Goal: Navigation & Orientation: Find specific page/section

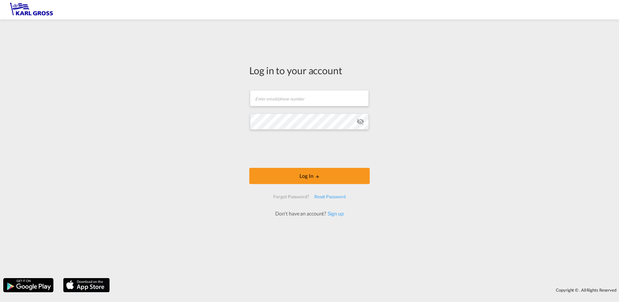
drag, startPoint x: 416, startPoint y: 2, endPoint x: 433, endPoint y: 88, distance: 87.4
click at [433, 88] on div "Log in to your account Email field is required Password field is required Log I…" at bounding box center [309, 149] width 619 height 252
click at [326, 95] on input "text" at bounding box center [309, 98] width 119 height 16
click at [316, 106] on md-input-container "h@[DOMAIN_NAME]" at bounding box center [309, 97] width 120 height 17
click at [295, 98] on input "h@[DOMAIN_NAME]" at bounding box center [309, 98] width 119 height 16
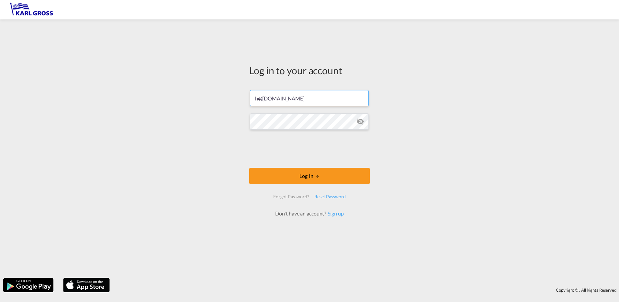
click at [295, 98] on input "h@[DOMAIN_NAME]" at bounding box center [309, 98] width 119 height 16
click at [301, 97] on input "h@[DOMAIN_NAME]" at bounding box center [309, 98] width 119 height 16
drag, startPoint x: 289, startPoint y: 101, endPoint x: 242, endPoint y: 101, distance: 47.6
click at [242, 101] on div "Log in to your account h@[DOMAIN_NAME] Password field is required Log In Forgot…" at bounding box center [309, 149] width 619 height 252
paste input "[EMAIL_ADDRESS][DOMAIN_NAME]"
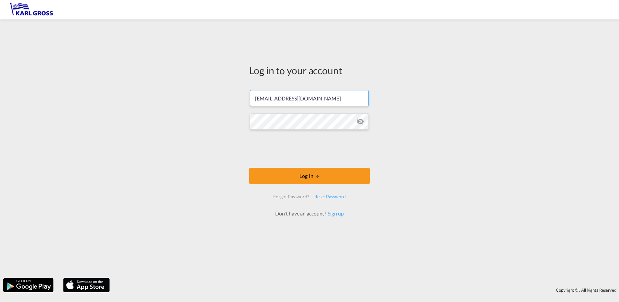
type input "[EMAIL_ADDRESS][DOMAIN_NAME]"
click at [323, 177] on button "Log In" at bounding box center [309, 176] width 120 height 16
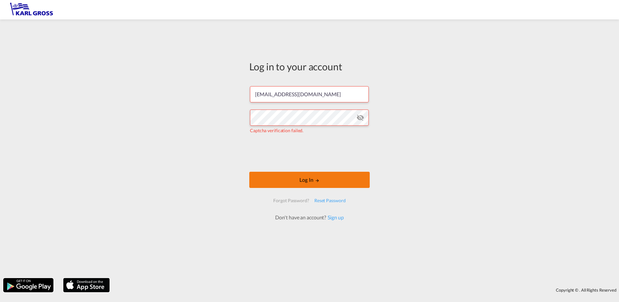
click at [284, 173] on body "Log in to your account [PERSON_NAME][EMAIL_ADDRESS][DOMAIN_NAME] [PERSON_NAME] …" at bounding box center [309, 151] width 619 height 302
click at [305, 176] on button "Log In" at bounding box center [309, 180] width 120 height 16
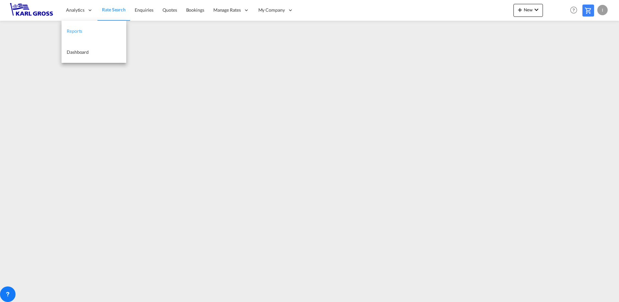
click at [96, 28] on link "Reports" at bounding box center [94, 31] width 65 height 21
click at [179, 34] on md-tabs-canvas "REPORTS REPORTS" at bounding box center [310, 35] width 512 height 16
click at [110, 11] on span "Rate Search" at bounding box center [113, 10] width 23 height 6
click at [151, 15] on link "Enquiries" at bounding box center [144, 10] width 28 height 21
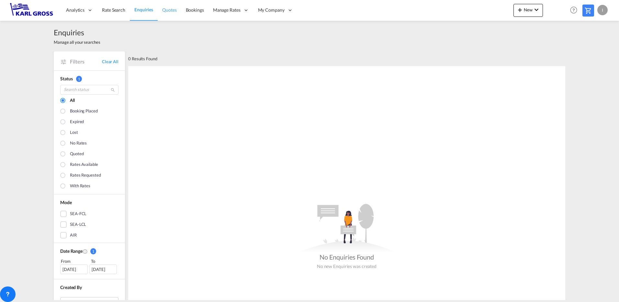
click at [171, 11] on span "Quotes" at bounding box center [169, 10] width 14 height 6
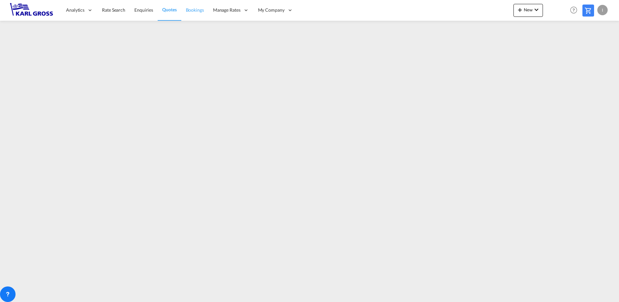
click at [200, 10] on span "Bookings" at bounding box center [195, 10] width 18 height 6
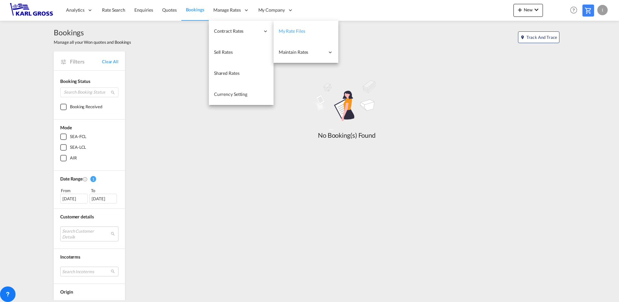
click at [331, 31] on link "My Rate Files" at bounding box center [306, 31] width 65 height 21
